Goal: Information Seeking & Learning: Learn about a topic

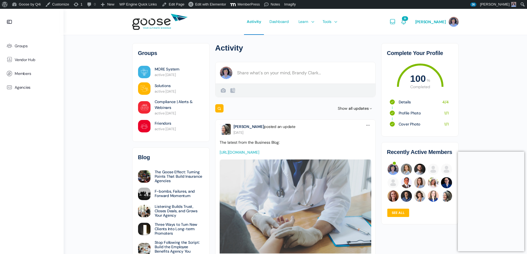
drag, startPoint x: 166, startPoint y: 176, endPoint x: 107, endPoint y: 116, distance: 83.7
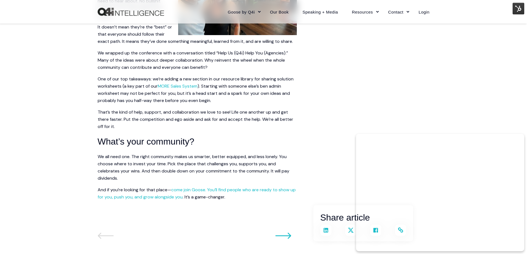
scroll to position [968, 0]
